Goal: Task Accomplishment & Management: Use online tool/utility

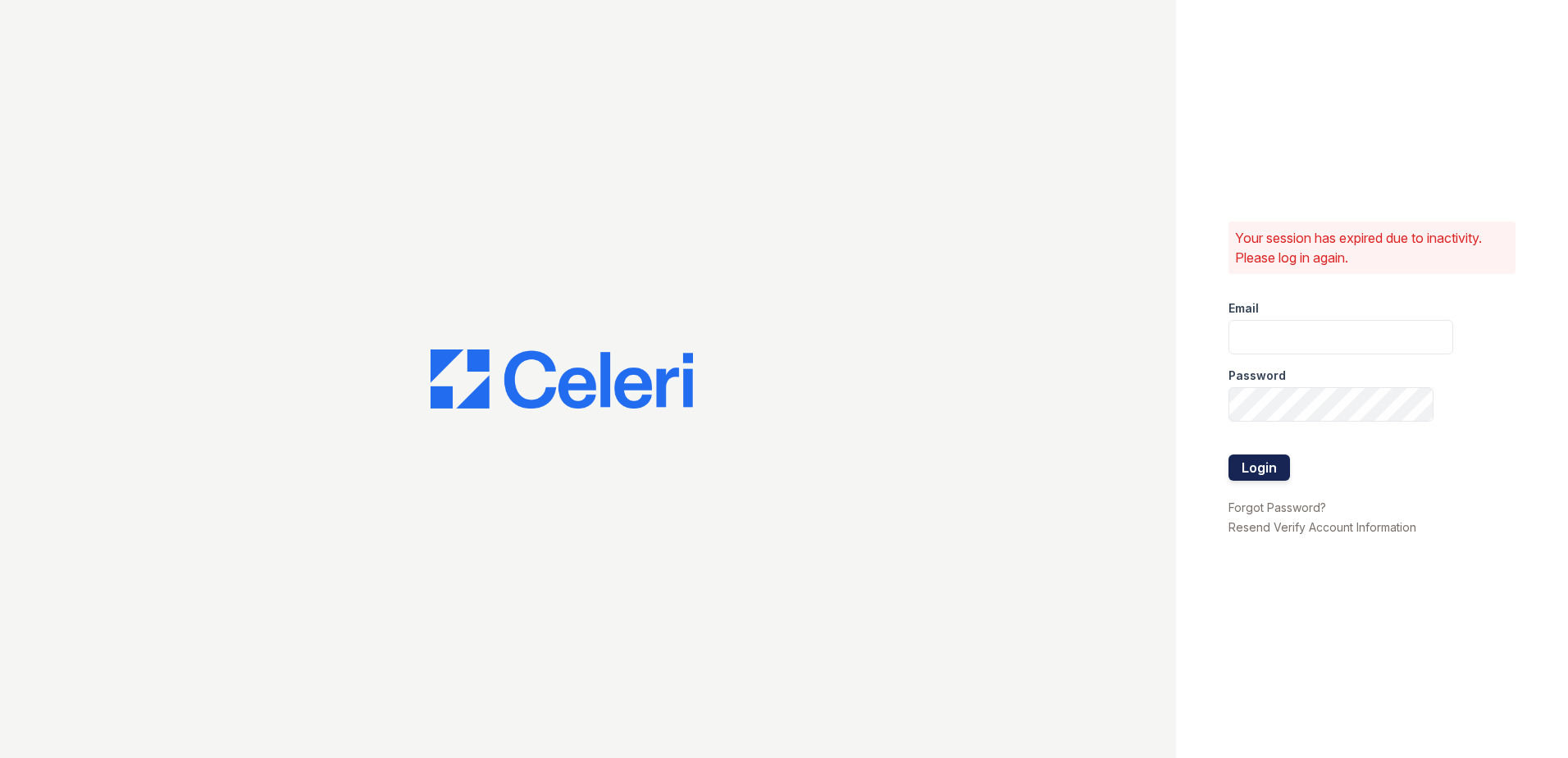
type input "[EMAIL_ADDRESS][DOMAIN_NAME]"
click at [1270, 466] on button "Login" at bounding box center [1259, 467] width 61 height 27
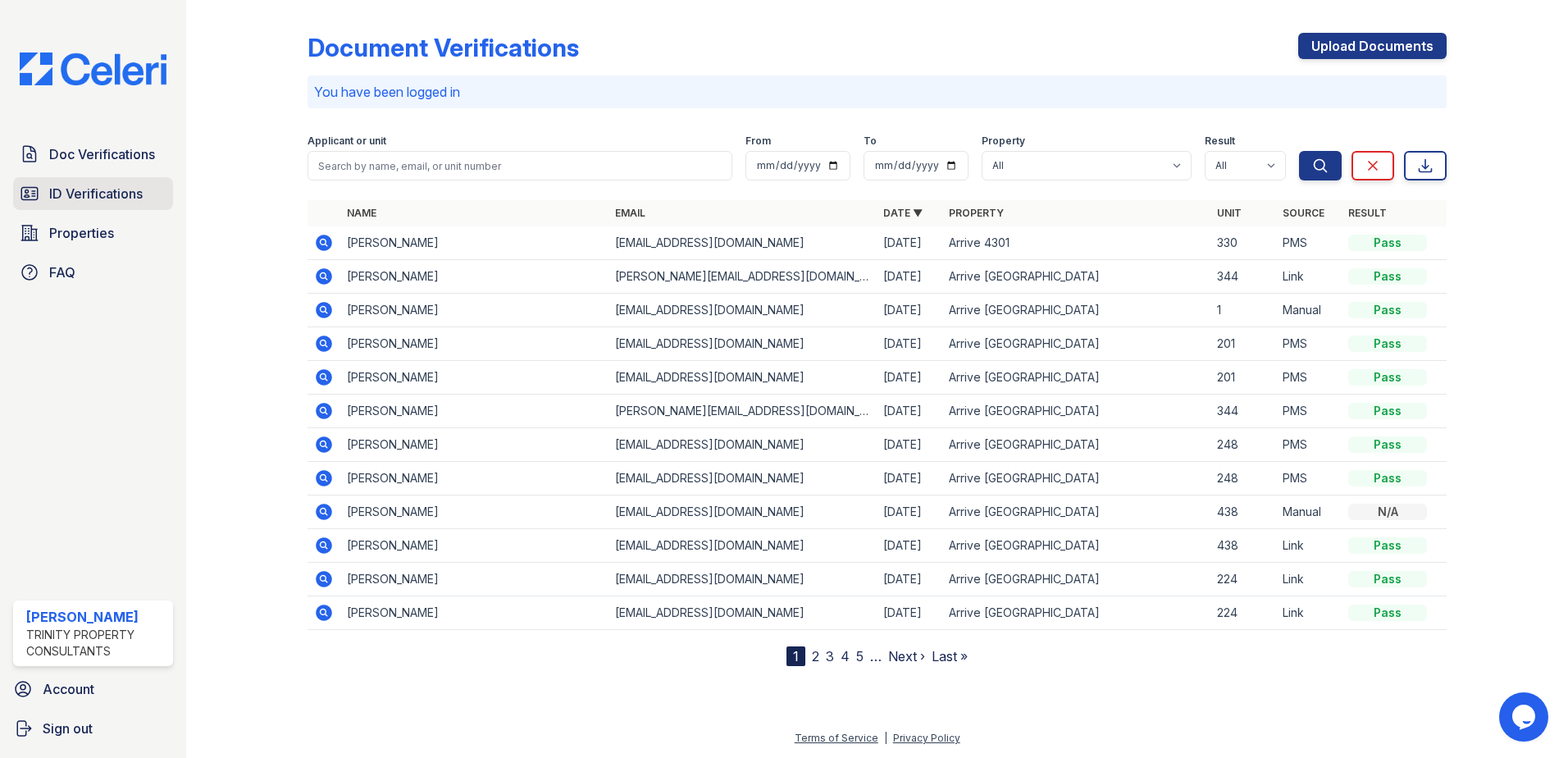
click at [34, 191] on icon at bounding box center [29, 193] width 16 height 12
